Goal: Information Seeking & Learning: Learn about a topic

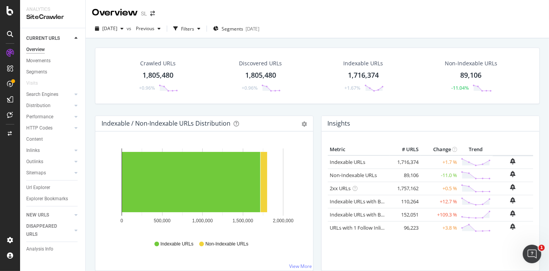
click at [156, 76] on div "1,805,480" at bounding box center [157, 75] width 31 height 10
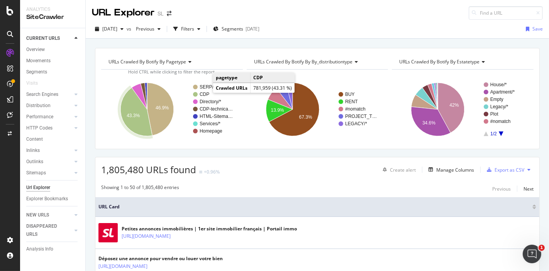
click at [204, 93] on text "CDP" at bounding box center [205, 93] width 10 height 5
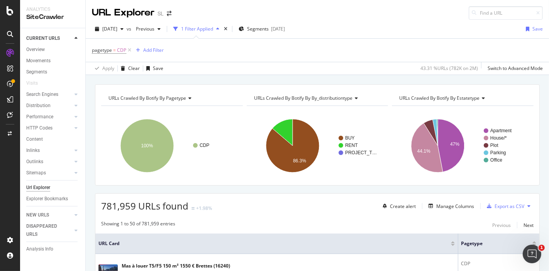
scroll to position [124, 0]
